Goal: Information Seeking & Learning: Learn about a topic

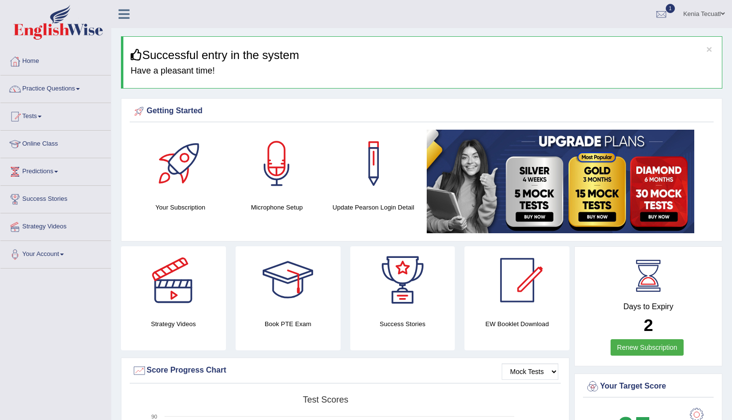
click at [541, 208] on img at bounding box center [559, 181] width 267 height 103
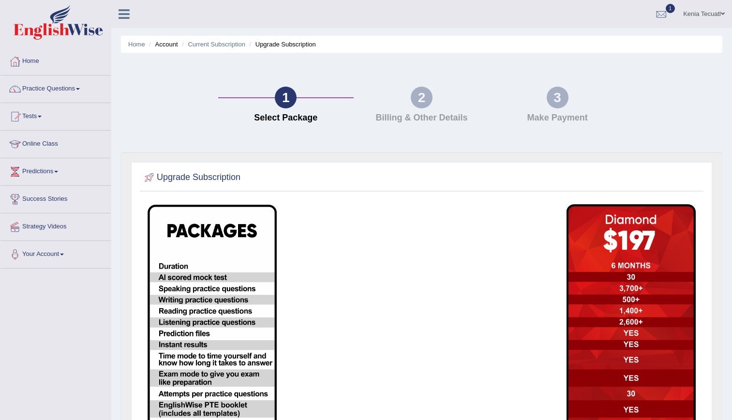
click at [50, 96] on link "Practice Questions" at bounding box center [55, 87] width 110 height 24
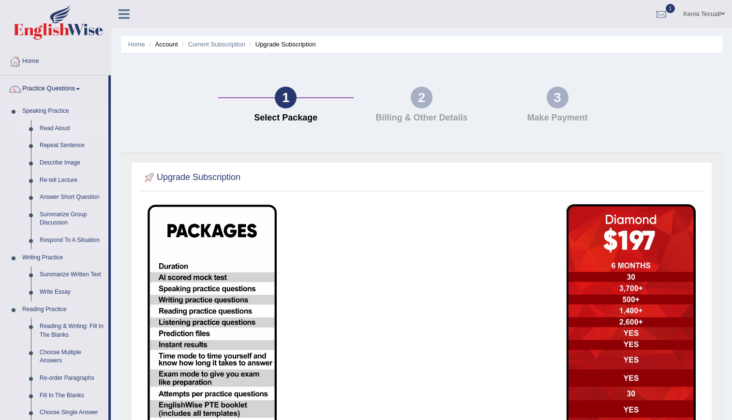
click at [65, 126] on link "Read Aloud" at bounding box center [71, 128] width 73 height 17
